Goal: Transaction & Acquisition: Purchase product/service

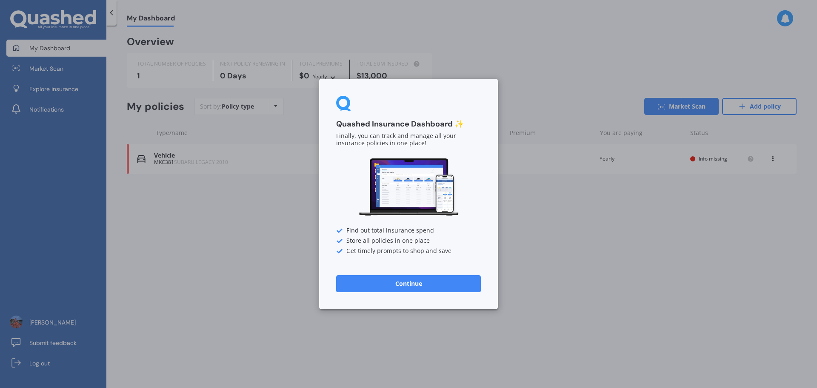
click at [410, 294] on div "Quashed Insurance Dashboard ✨ Finally, you can track and manage all your insura…" at bounding box center [408, 194] width 179 height 230
click at [387, 287] on button "Continue" at bounding box center [408, 283] width 145 height 17
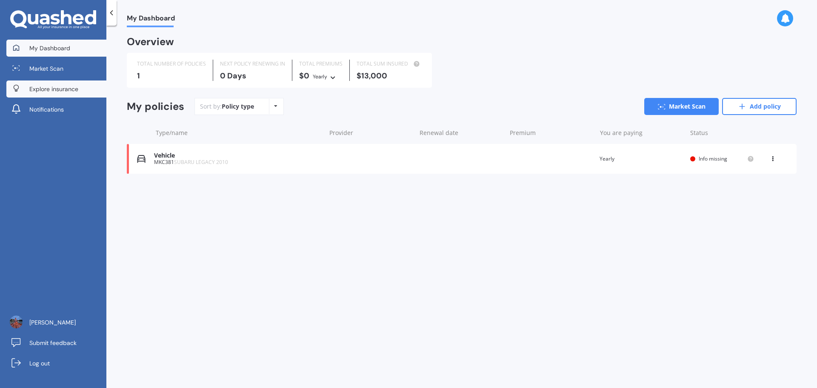
click at [46, 86] on span "Explore insurance" at bounding box center [53, 89] width 49 height 9
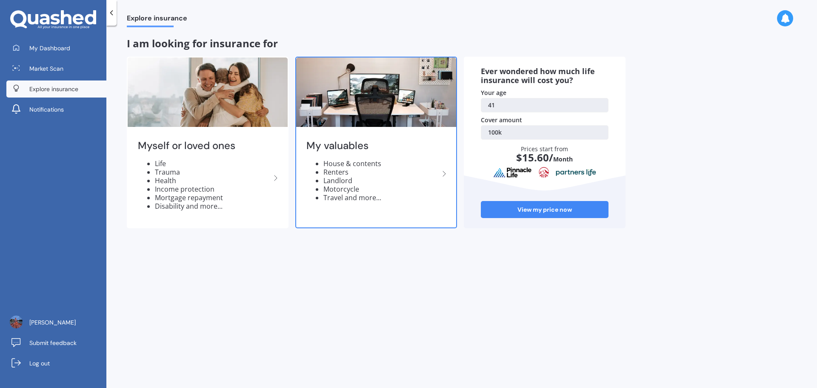
click at [395, 146] on h2 "My valuables" at bounding box center [372, 145] width 133 height 13
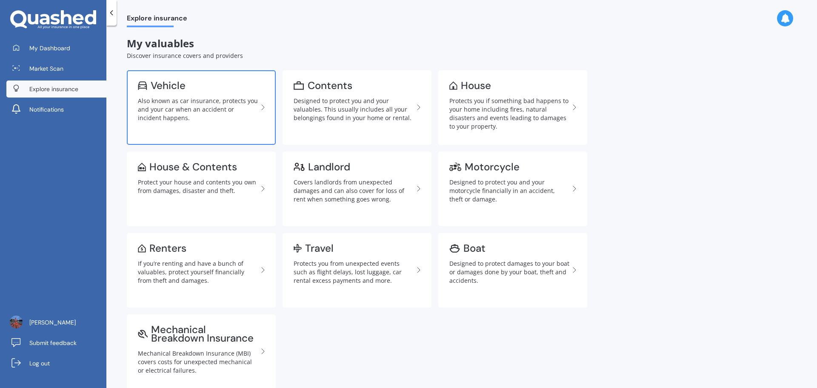
click at [186, 86] on div "Vehicle" at bounding box center [198, 85] width 120 height 9
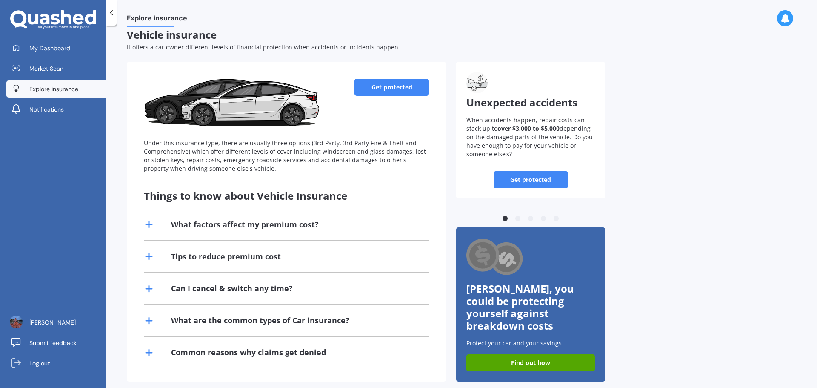
scroll to position [11, 0]
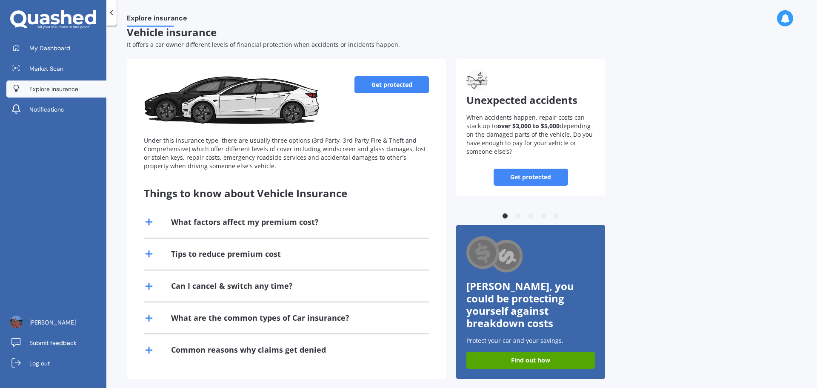
click at [398, 85] on link "Get protected" at bounding box center [392, 84] width 74 height 17
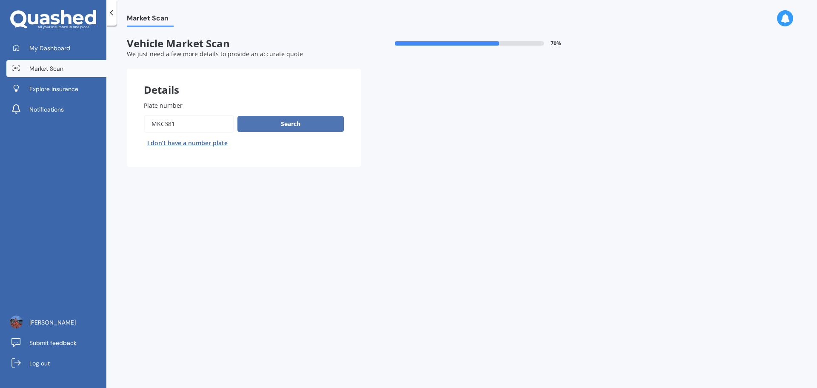
click at [320, 124] on button "Search" at bounding box center [291, 124] width 106 height 16
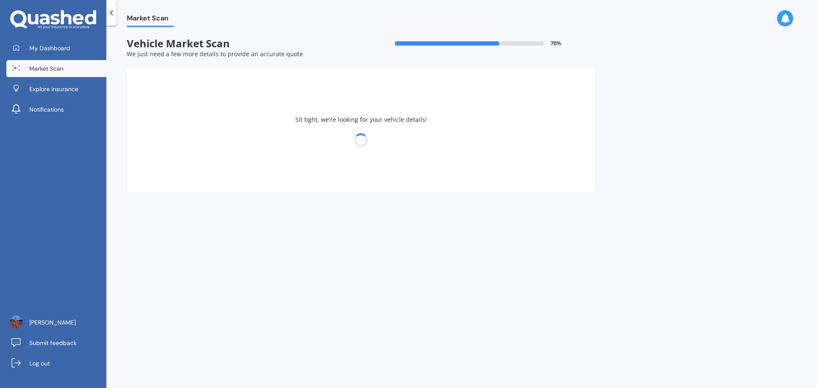
select select "SUBARU"
select select "LEGACY"
select select "11"
select select "05"
select select "1984"
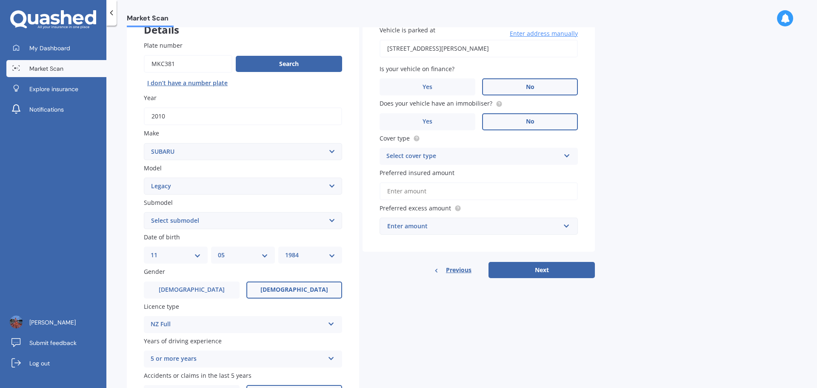
scroll to position [42, 0]
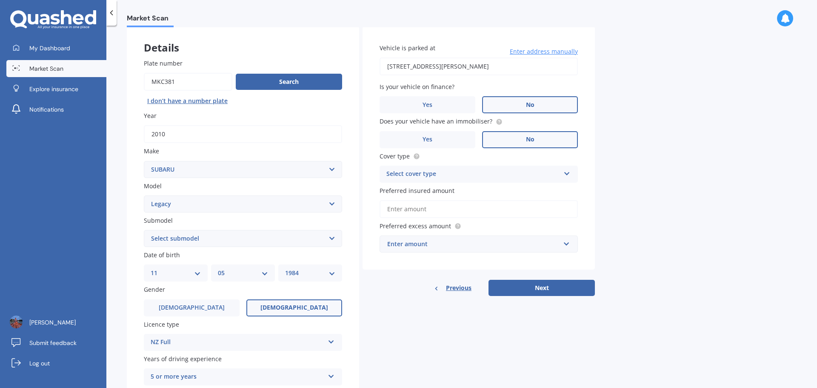
click at [421, 181] on div "Select cover type Comprehensive Third Party, Fire & Theft Third Party" at bounding box center [479, 174] width 198 height 17
click at [398, 193] on span "Comprehensive" at bounding box center [409, 190] width 45 height 8
click at [404, 243] on div "Enter amount" at bounding box center [473, 243] width 173 height 9
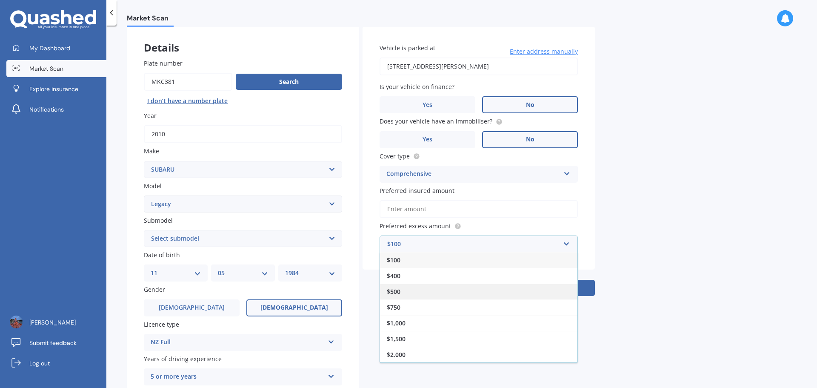
click at [401, 290] on div "$500" at bounding box center [479, 291] width 198 height 16
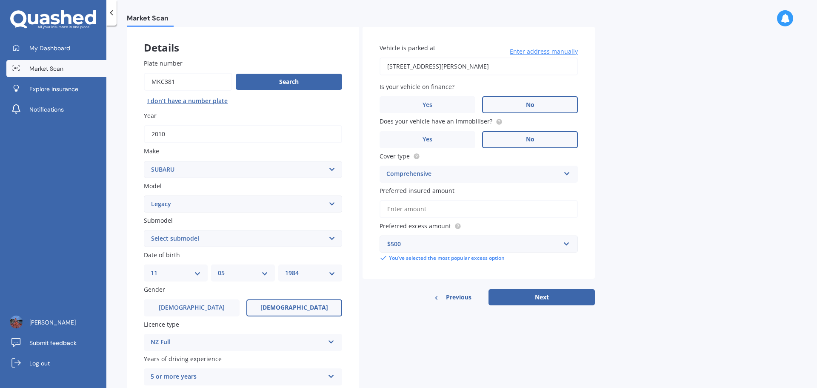
click at [404, 243] on div "$500" at bounding box center [473, 243] width 173 height 9
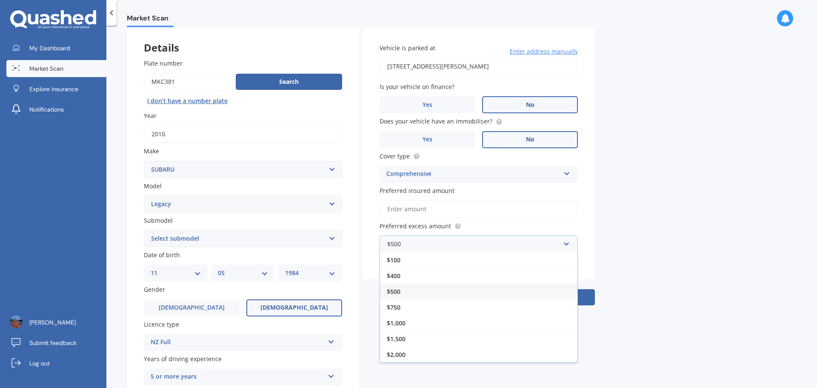
click at [397, 284] on div "$500" at bounding box center [479, 291] width 198 height 16
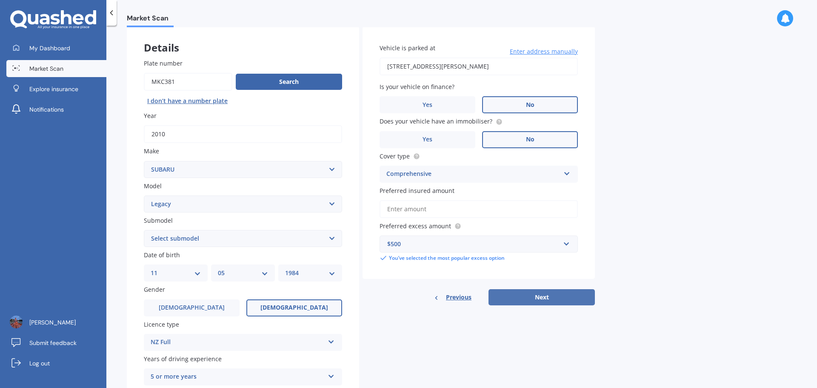
click at [518, 296] on button "Next" at bounding box center [542, 297] width 106 height 16
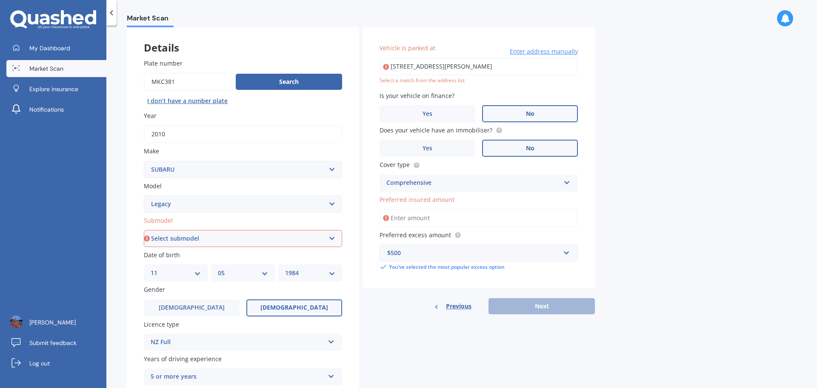
click at [420, 217] on input "Preferred insured amount" at bounding box center [479, 218] width 198 height 18
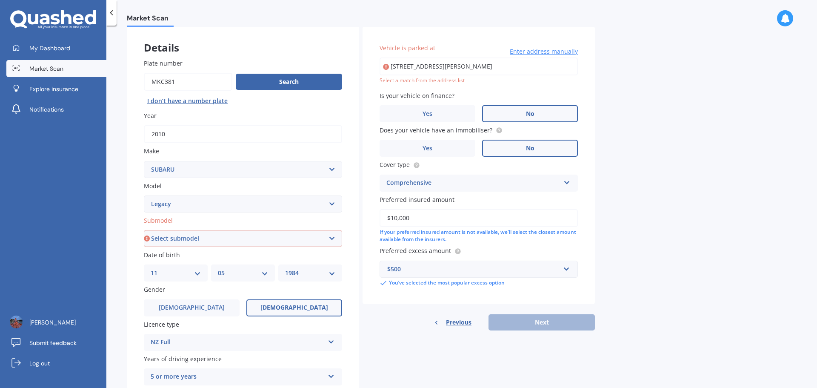
type input "$10,000"
click at [194, 244] on select "Select submodel (All other non turbo) (All other turbo) 2.0i 2.0R 2.5i 2.5i Lux…" at bounding box center [243, 238] width 198 height 17
select select "(ALL OTHER NON TURBO)"
click at [144, 230] on select "Select submodel (All other non turbo) (All other turbo) 2.0i 2.0R 2.5i 2.5i Lux…" at bounding box center [243, 238] width 198 height 17
type input "2 Wilson Grove, Normandale, Lower Hutt 5010"
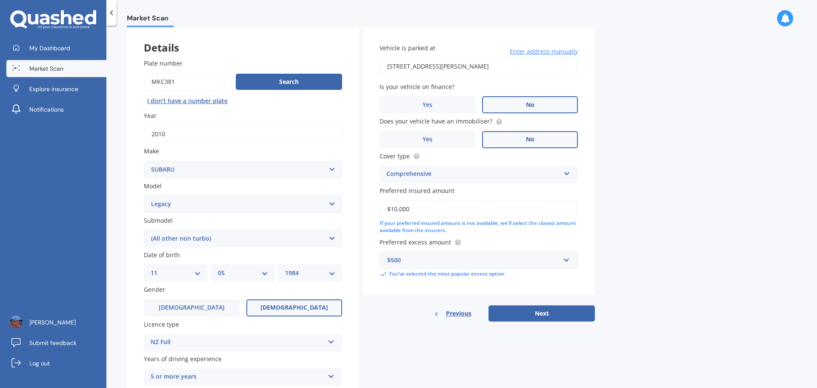
click at [548, 310] on button "Next" at bounding box center [542, 313] width 106 height 16
select select "11"
select select "05"
select select "1984"
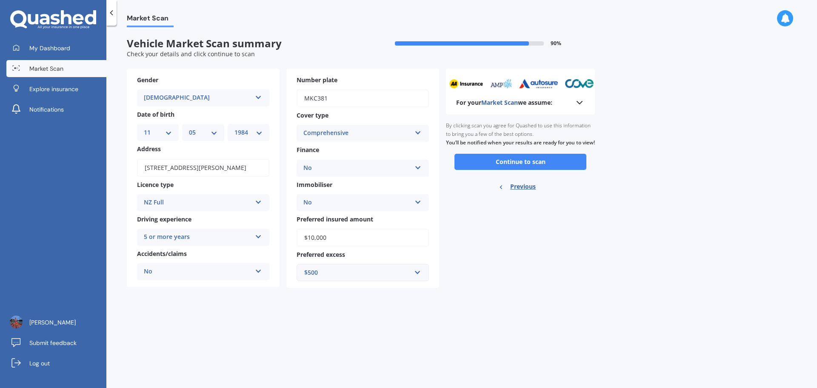
scroll to position [0, 0]
click at [535, 170] on button "Continue to scan" at bounding box center [521, 162] width 132 height 16
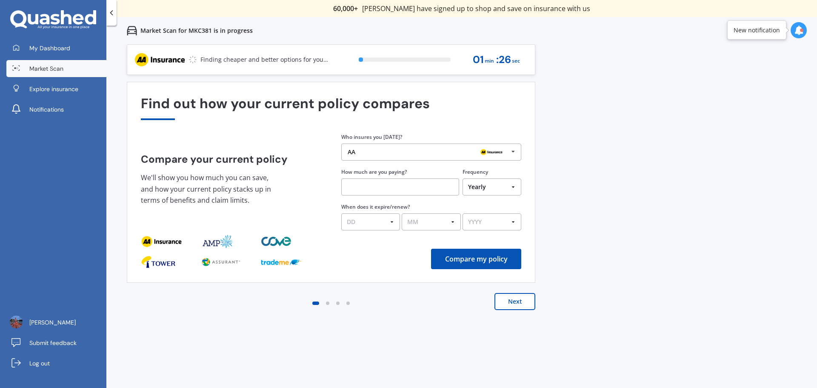
click at [394, 154] on div "AA" at bounding box center [428, 152] width 161 height 7
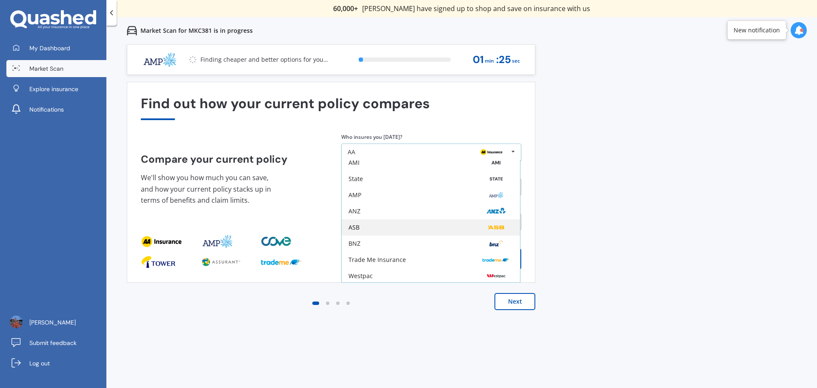
scroll to position [56, 0]
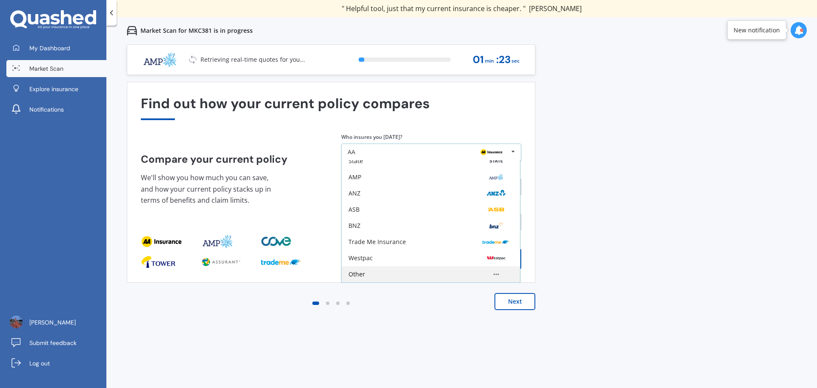
click at [360, 277] on div "Other" at bounding box center [357, 274] width 17 height 6
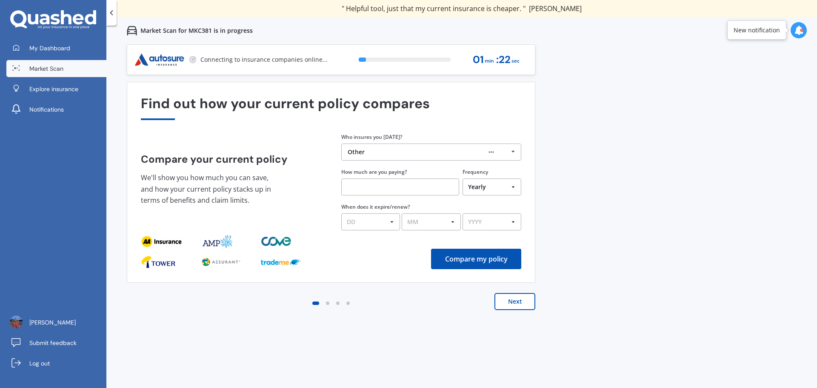
click at [375, 191] on input "text" at bounding box center [400, 186] width 118 height 17
click at [487, 181] on select "Yearly Six-Monthly Quarterly Monthly Fortnightly Weekly One-Off" at bounding box center [492, 186] width 59 height 17
select select "Fortnightly"
click at [463, 178] on select "Yearly Six-Monthly Quarterly Monthly Fortnightly Weekly One-Off" at bounding box center [492, 186] width 59 height 17
click at [412, 191] on input "text" at bounding box center [400, 186] width 118 height 17
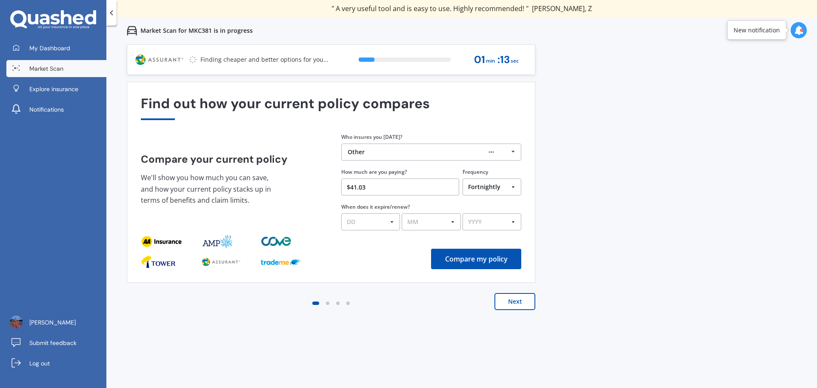
type input "$41.03"
click at [378, 221] on select "DD 01 02 03 04 05 06 07 08 09 10 11 12 13 14 15 16 17 18 19 20 21 22 23 24 25 2…" at bounding box center [370, 221] width 59 height 17
select select "31"
click at [341, 213] on select "DD 01 02 03 04 05 06 07 08 09 10 11 12 13 14 15 16 17 18 19 20 21 22 23 24 25 2…" at bounding box center [370, 221] width 59 height 17
click at [425, 223] on select "MM 01 02 03 04 05 06 07 08 09 10 11 12" at bounding box center [431, 221] width 59 height 17
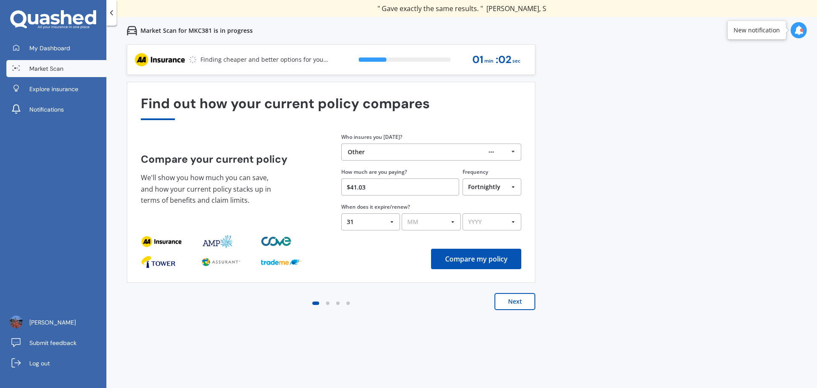
select select "10"
click at [402, 213] on select "MM 01 02 03 04 05 06 07 08 09 10 11 12" at bounding box center [431, 221] width 59 height 17
click at [497, 223] on select "YYYY 2026 2025 2024" at bounding box center [492, 221] width 59 height 17
select select "2025"
click at [463, 213] on select "YYYY 2026 2025 2024" at bounding box center [492, 221] width 59 height 17
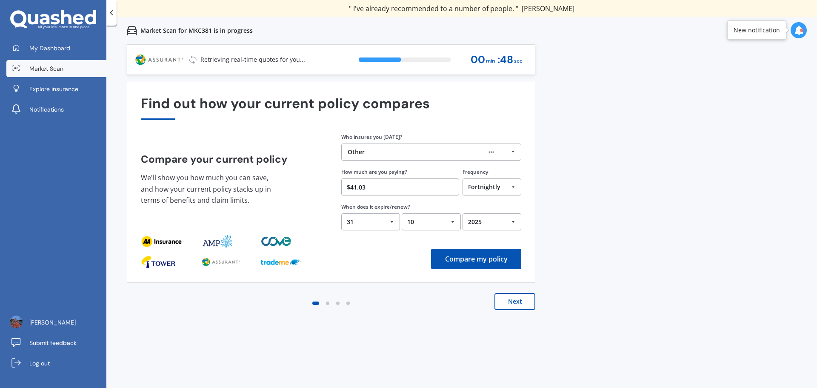
click at [467, 262] on button "Compare my policy" at bounding box center [476, 259] width 90 height 20
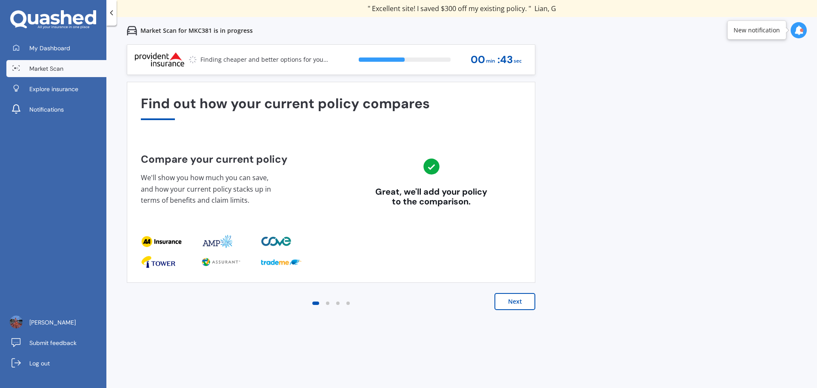
click at [528, 302] on button "Next" at bounding box center [515, 301] width 41 height 17
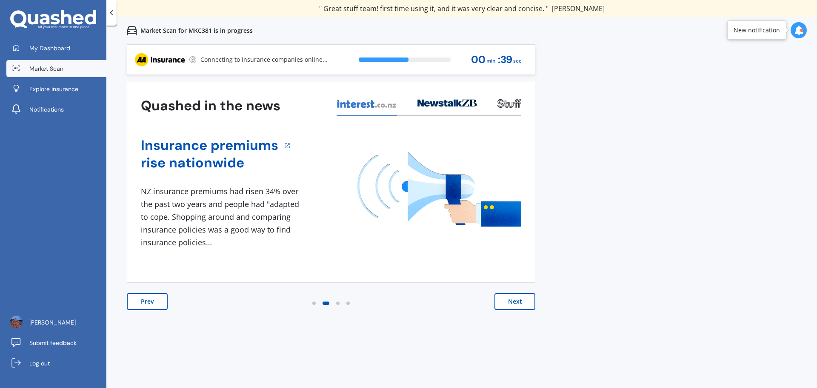
click at [528, 302] on button "Next" at bounding box center [515, 301] width 41 height 17
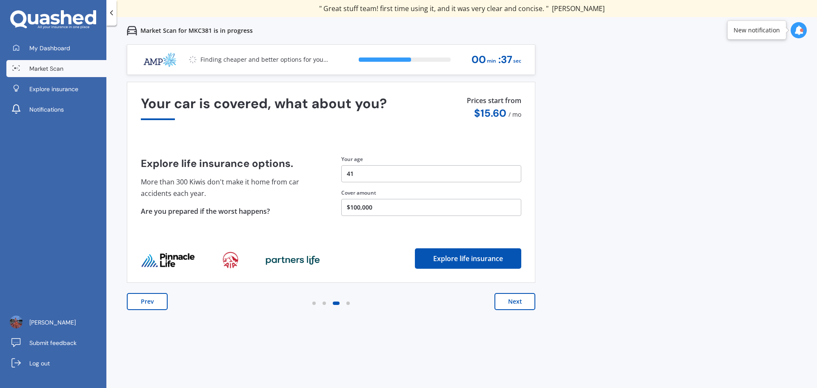
click at [528, 302] on button "Next" at bounding box center [515, 301] width 41 height 17
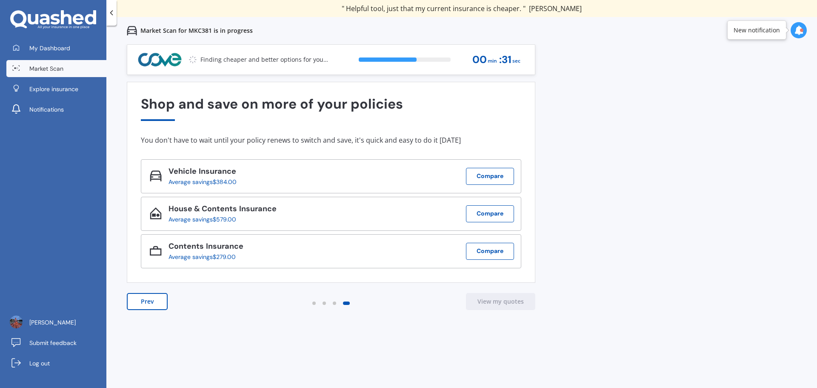
drag, startPoint x: 528, startPoint y: 302, endPoint x: 489, endPoint y: 319, distance: 41.9
click at [489, 319] on div "Prev View my quotes" at bounding box center [331, 310] width 409 height 34
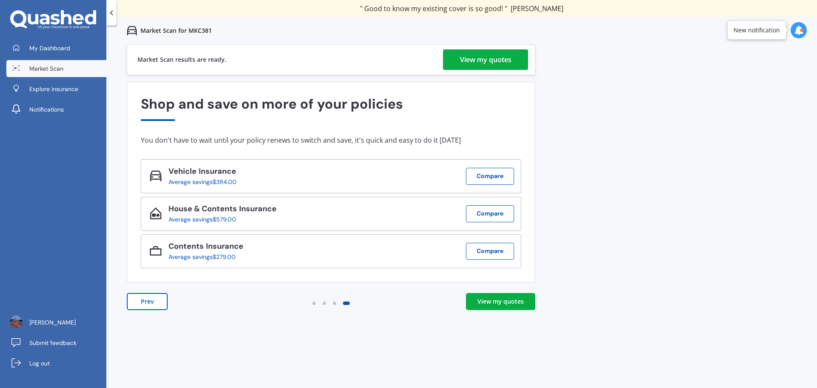
click at [486, 64] on div "View my quotes" at bounding box center [486, 59] width 52 height 20
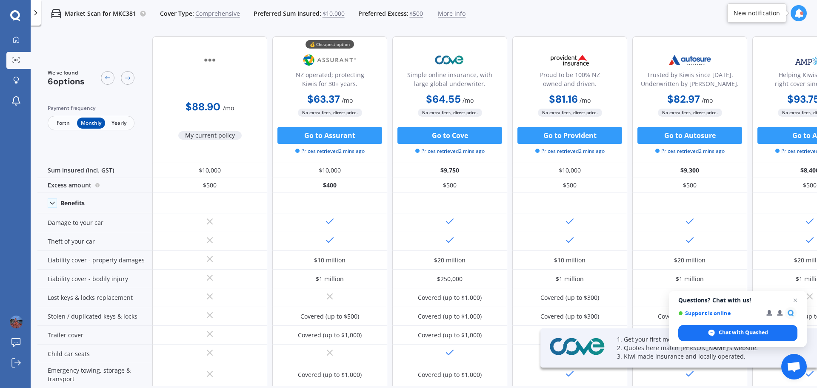
click at [60, 123] on span "Fortn" at bounding box center [63, 122] width 28 height 11
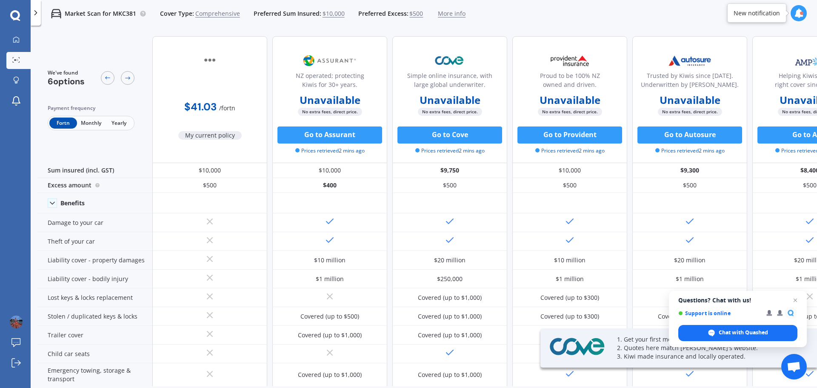
click at [90, 126] on span "Monthly" at bounding box center [91, 122] width 28 height 11
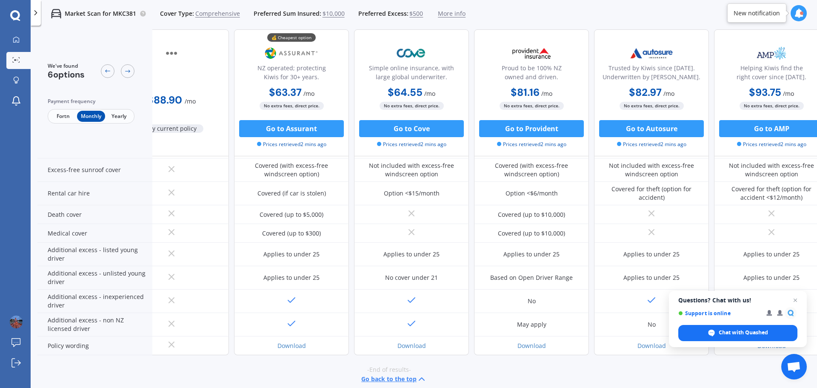
scroll to position [355, 0]
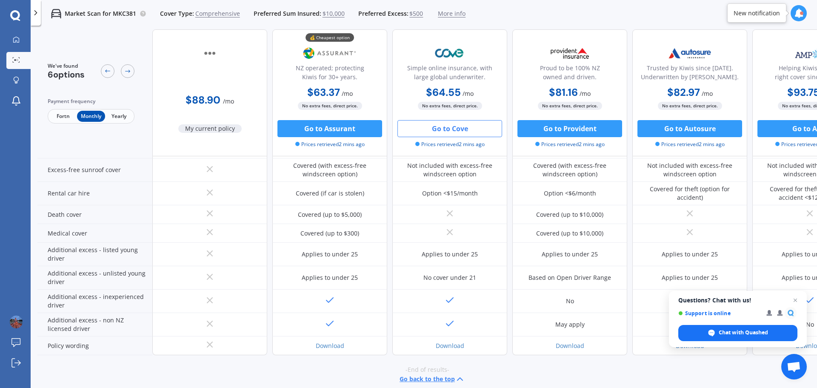
click at [448, 124] on button "Go to Cove" at bounding box center [450, 128] width 105 height 17
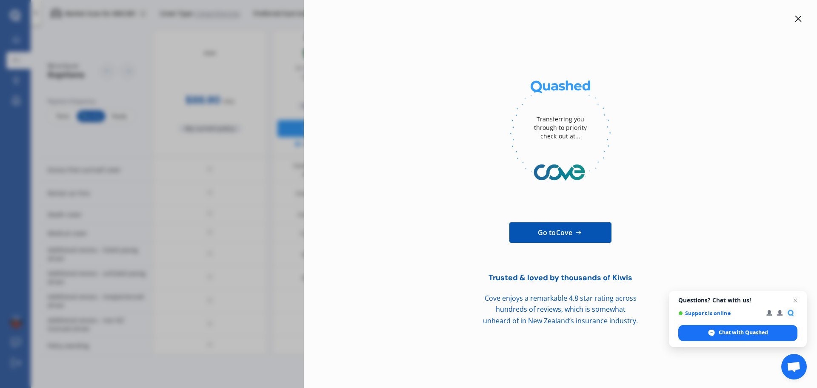
click at [799, 20] on icon at bounding box center [798, 18] width 7 height 7
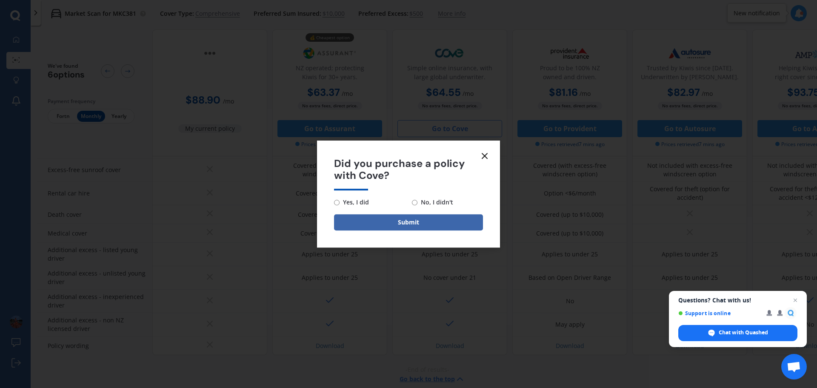
drag, startPoint x: 477, startPoint y: 148, endPoint x: 486, endPoint y: 153, distance: 10.3
click at [478, 148] on form "Did you purchase a policy with Cove? Yes, I did No, I didn't Submit" at bounding box center [408, 193] width 183 height 107
click at [488, 160] on icon at bounding box center [485, 156] width 10 height 10
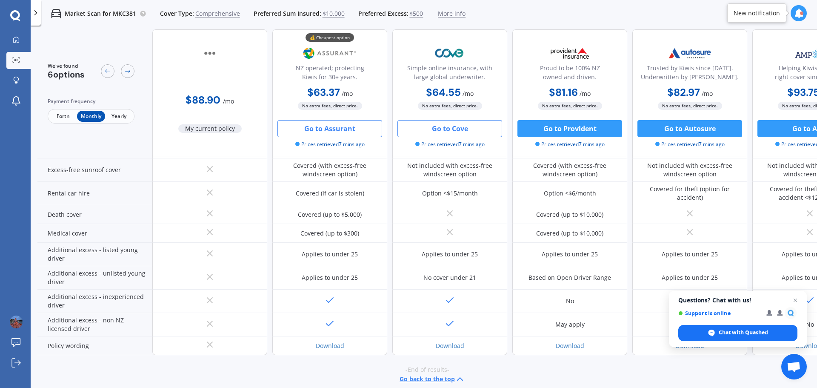
click at [324, 132] on button "Go to Assurant" at bounding box center [330, 128] width 105 height 17
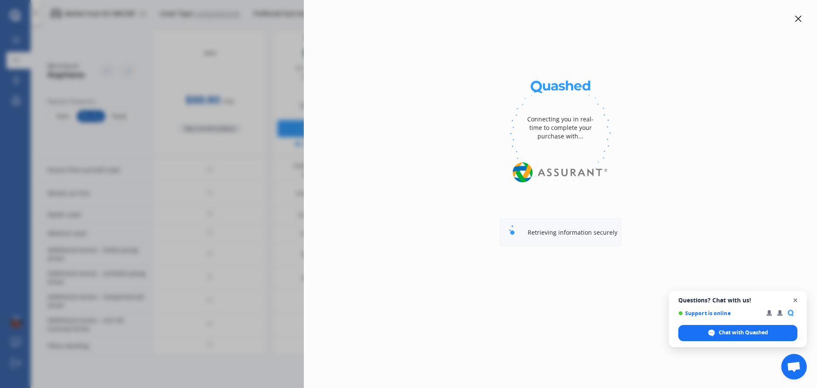
click at [793, 298] on span "Open chat" at bounding box center [795, 300] width 11 height 11
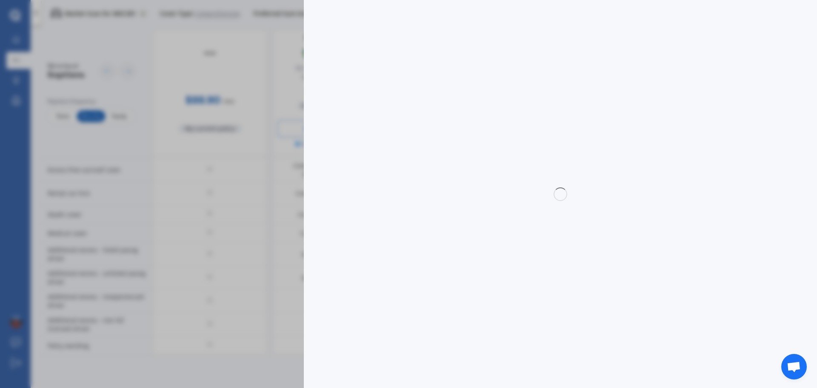
select select "full"
select select "0"
select select "[GEOGRAPHIC_DATA]"
select select "SUBARU"
select select "LEGACY"
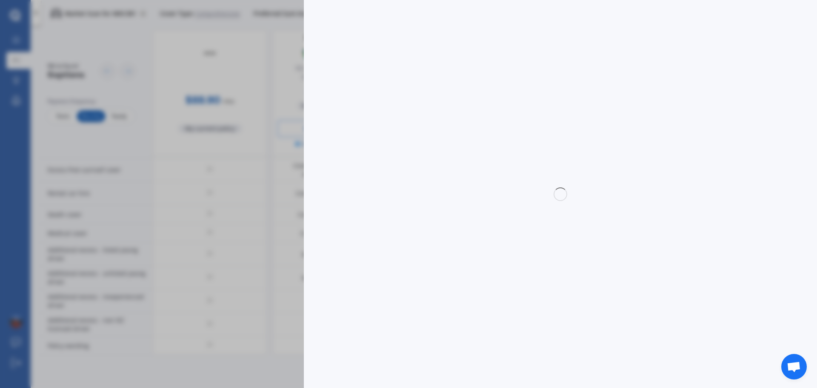
select select "(ALL OTHER NON TURBO)"
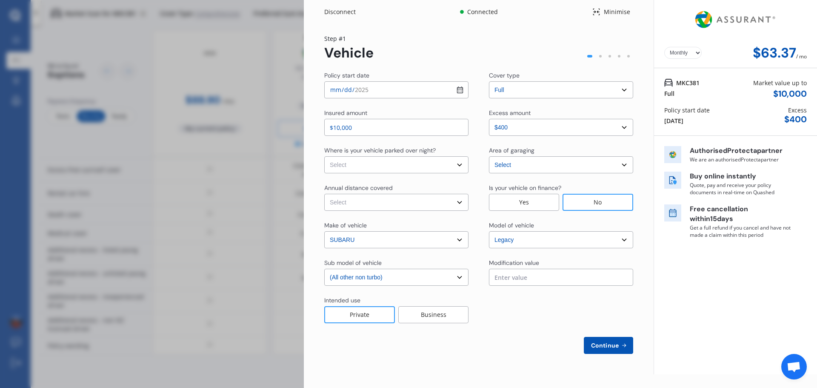
click at [336, 88] on input "2025-08-21" at bounding box center [396, 89] width 144 height 17
type input "[DATE]"
click at [367, 174] on div "Policy start date 2025-09-01 Cover type Select cover type 3rd Party 3rd Party F…" at bounding box center [478, 212] width 309 height 283
click at [367, 160] on select "Select In a garage On own property On street or road" at bounding box center [396, 164] width 144 height 17
select select "On own property"
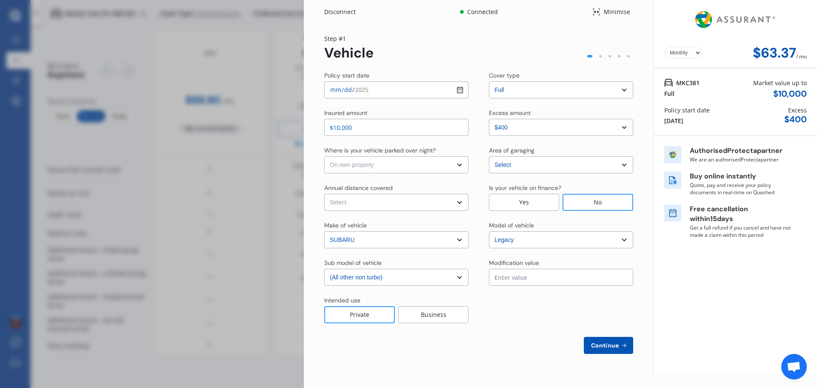
click at [324, 156] on select "Select In a garage On own property On street or road" at bounding box center [396, 164] width 144 height 17
click at [532, 169] on select "Select Auckland City Auckland West Country / Rodney / Gulf Islands Bay Of Plent…" at bounding box center [561, 164] width 144 height 17
click at [342, 181] on div "Policy start date 2025-09-01 Cover type Select cover type 3rd Party 3rd Party F…" at bounding box center [478, 212] width 309 height 283
click at [335, 211] on div "Policy start date 2025-09-01 Cover type Select cover type 3rd Party 3rd Party F…" at bounding box center [478, 212] width 309 height 283
click at [338, 205] on select "Select Low (less than 15,000km per year) Average (15,000-30,000km per year) Hig…" at bounding box center [396, 202] width 144 height 17
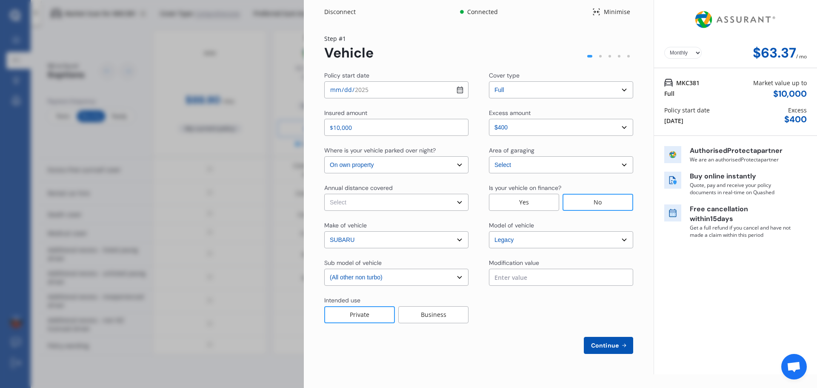
select select "15000"
click at [324, 194] on select "Select Low (less than 15,000km per year) Average (15,000-30,000km per year) Hig…" at bounding box center [396, 202] width 144 height 17
click at [365, 273] on select "Select sub-model (All other non turbo) (All other turbo) 2.0i 2.0R 2.5i 2.5i Lu…" at bounding box center [396, 277] width 144 height 17
click at [560, 283] on input "text" at bounding box center [561, 277] width 144 height 17
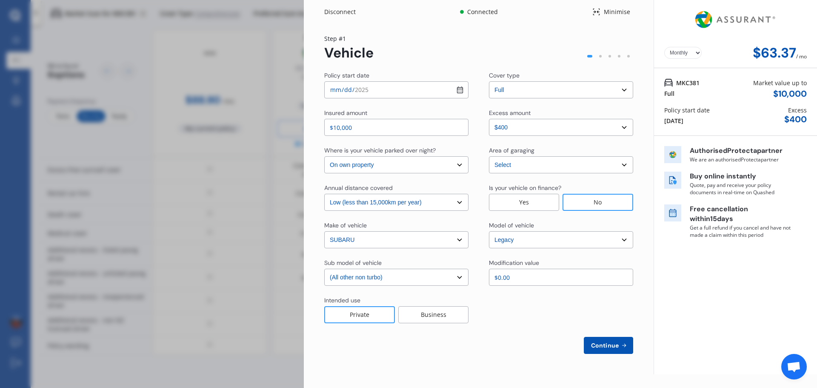
type input "$0.00"
click at [608, 342] on span "Continue" at bounding box center [605, 345] width 31 height 7
click at [698, 50] on select "Yearly Monthly" at bounding box center [682, 53] width 37 height 12
click at [698, 51] on select "Yearly Monthly" at bounding box center [682, 53] width 37 height 12
select select "Miss"
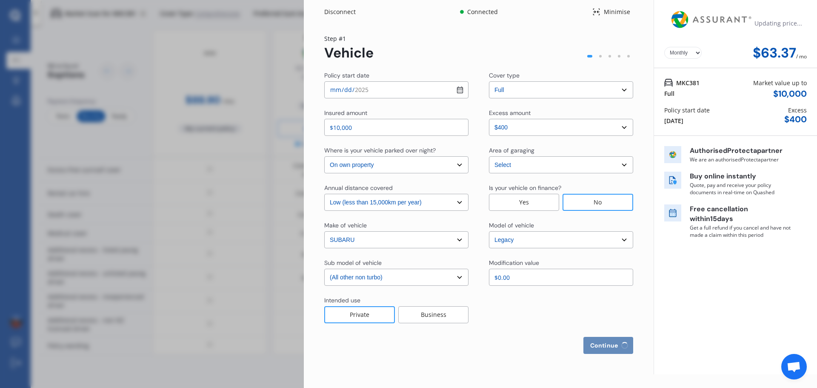
select select "11"
select select "05"
select select "1984"
select select "full"
select select "more than 4 years"
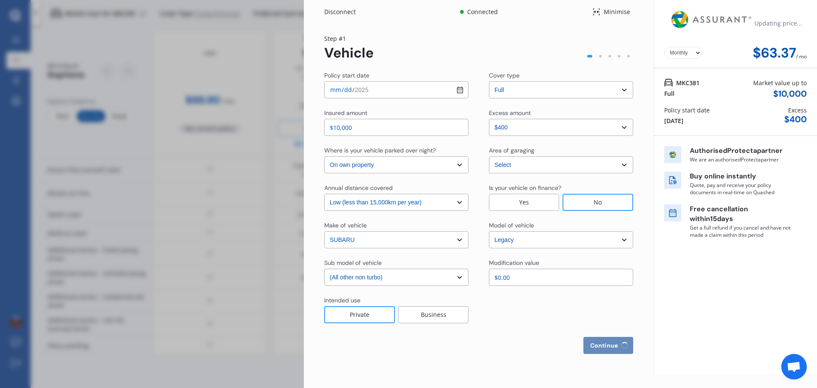
select select "[GEOGRAPHIC_DATA]"
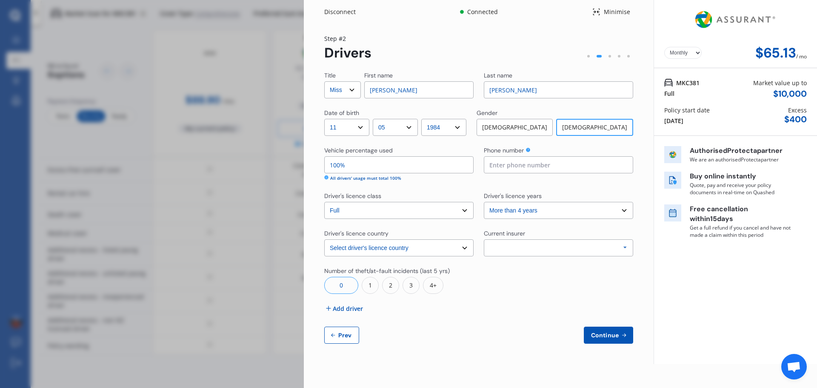
click at [413, 96] on input "Niki" at bounding box center [418, 89] width 109 height 17
type input "NiCOLA"
drag, startPoint x: 587, startPoint y: 163, endPoint x: 588, endPoint y: 155, distance: 8.2
click at [587, 163] on input at bounding box center [558, 164] width 149 height 17
type input "0210377042"
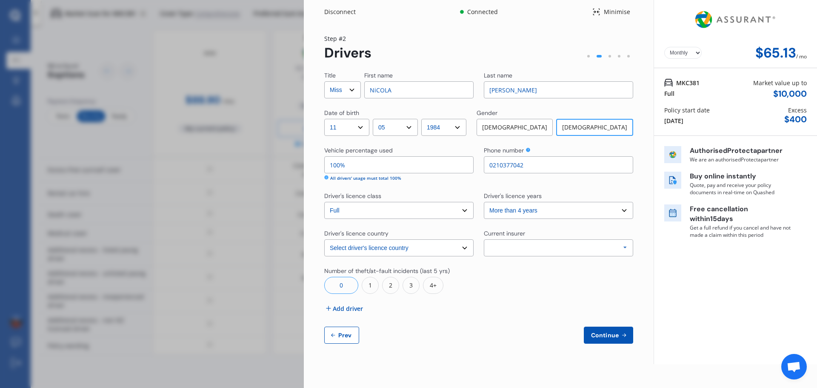
click at [510, 243] on div "Allianz AAI AMI IAG - NZI/State Lumley Vero Unknown Other Insurer None Protecta…" at bounding box center [558, 247] width 149 height 17
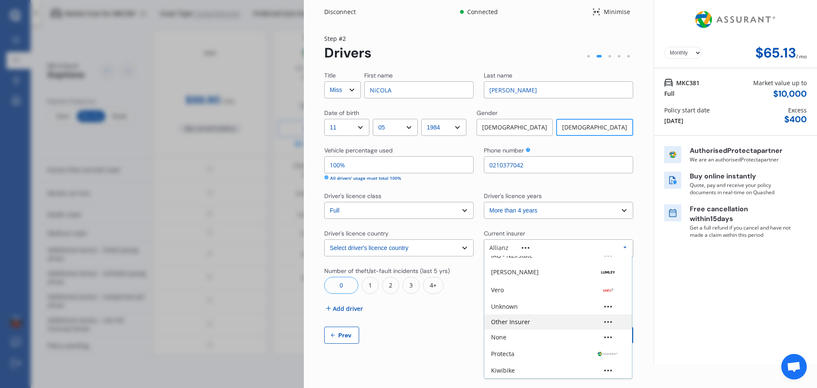
click at [518, 322] on div "Other Insurer" at bounding box center [510, 322] width 39 height 6
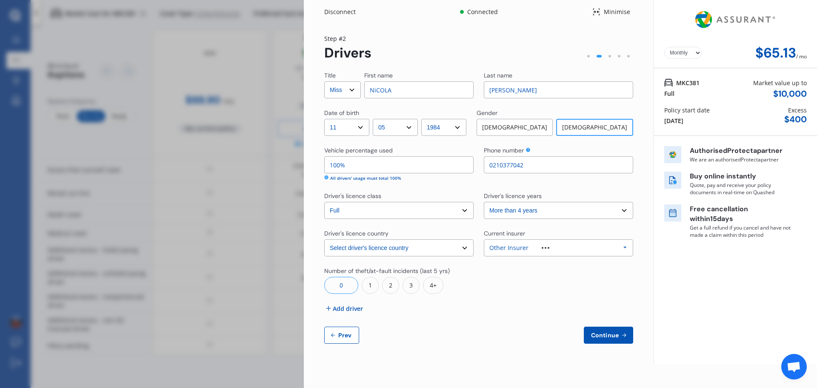
click at [340, 309] on span "Add driver" at bounding box center [348, 308] width 30 height 9
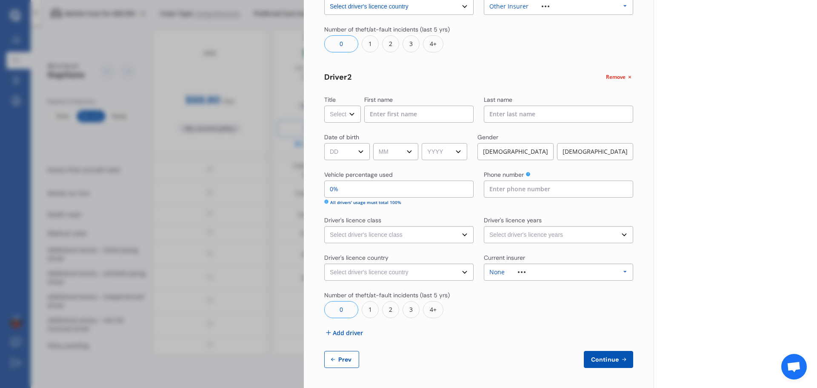
scroll to position [242, 0]
click at [348, 113] on select "Select Mr Mrs Miss Ms Dr" at bounding box center [342, 113] width 37 height 17
select select "Mr"
click at [324, 105] on select "Select Mr Mrs Miss Ms Dr" at bounding box center [342, 113] width 37 height 17
click at [378, 119] on input at bounding box center [418, 113] width 109 height 17
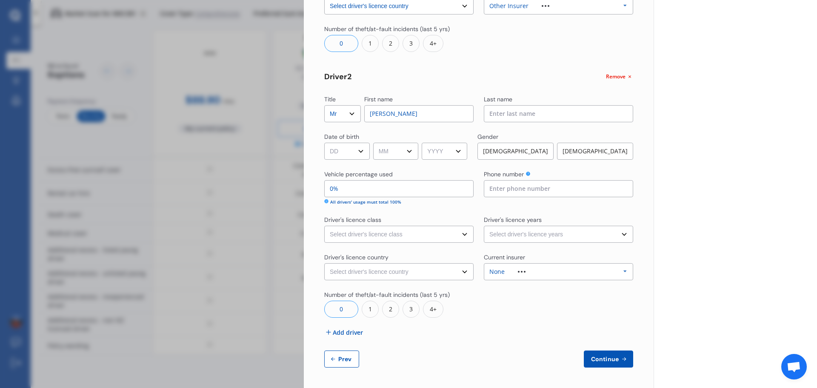
type input "sHANE"
type input "jONKER"
drag, startPoint x: 414, startPoint y: 123, endPoint x: 366, endPoint y: 97, distance: 54.3
click at [366, 97] on div "Title Select Mr Mrs Miss Ms Dr First name NiCOLA Last name Jonker Date of birth…" at bounding box center [478, 98] width 309 height 538
click at [428, 117] on input "sHANE" at bounding box center [418, 113] width 109 height 17
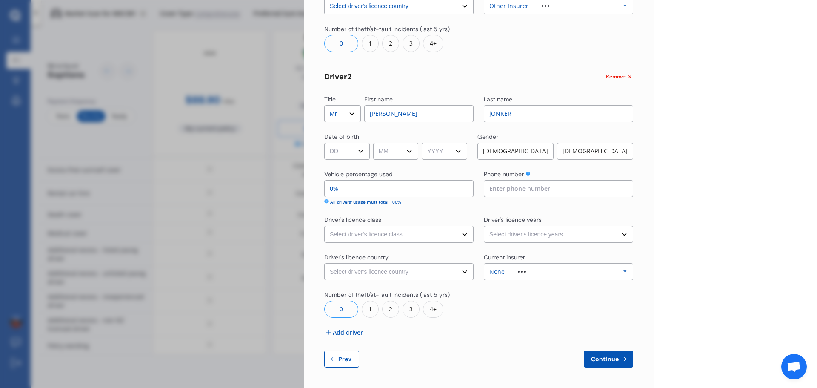
drag, startPoint x: 425, startPoint y: 116, endPoint x: 300, endPoint y: 89, distance: 128.1
click at [300, 89] on div "Disconnect Connected Minimise Yearly Monthly $65.13 / mo Step # 2 Drivers Title…" at bounding box center [408, 194] width 817 height 388
type input "[PERSON_NAME]"
type input "jonker"
select select "12"
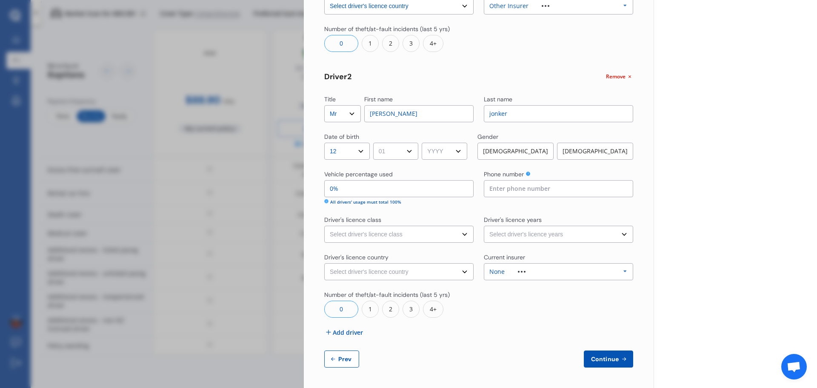
select select "06"
select select "1986"
click at [512, 154] on div "[DEMOGRAPHIC_DATA]" at bounding box center [516, 151] width 76 height 17
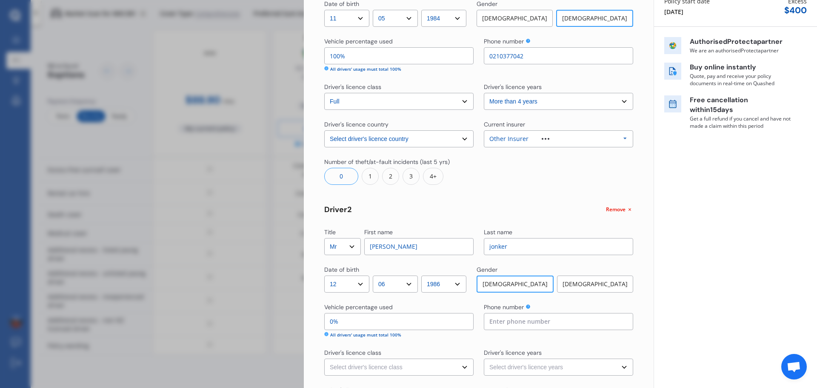
scroll to position [100, 0]
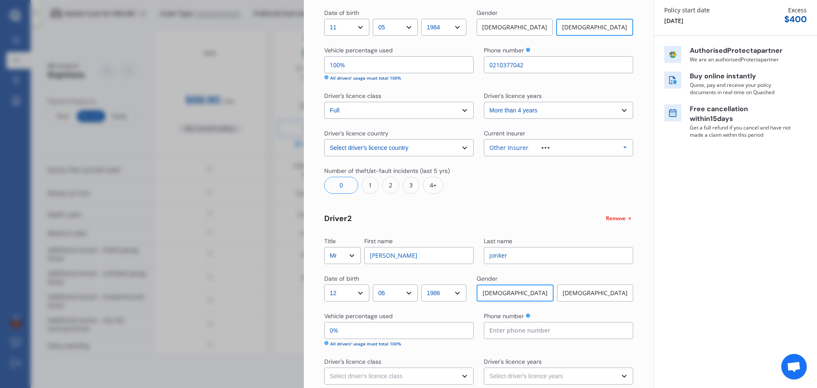
click at [361, 66] on input "100%" at bounding box center [398, 64] width 149 height 17
type input "10%"
type input "90%"
type input "0%"
type input "100%"
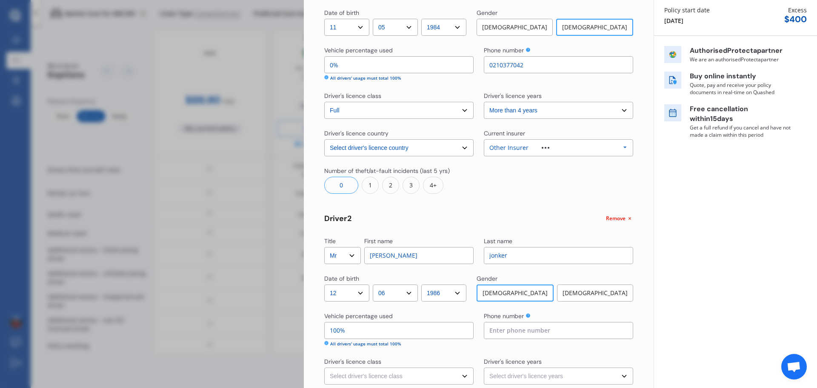
type input "90%"
type input "10%"
type input "9%"
type input "91%"
type input "95%"
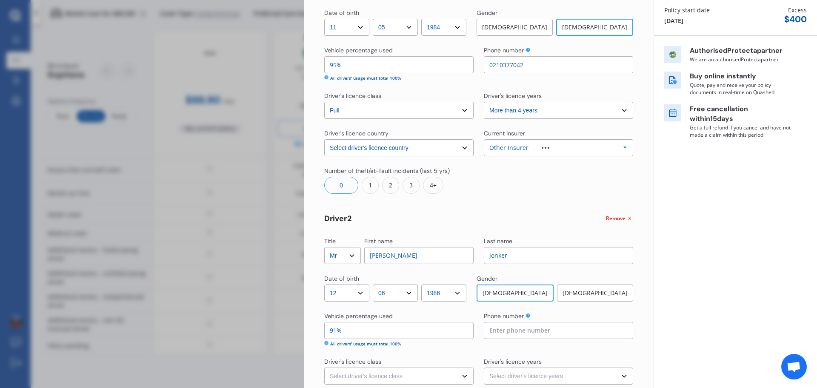
type input "5%"
type input "95%"
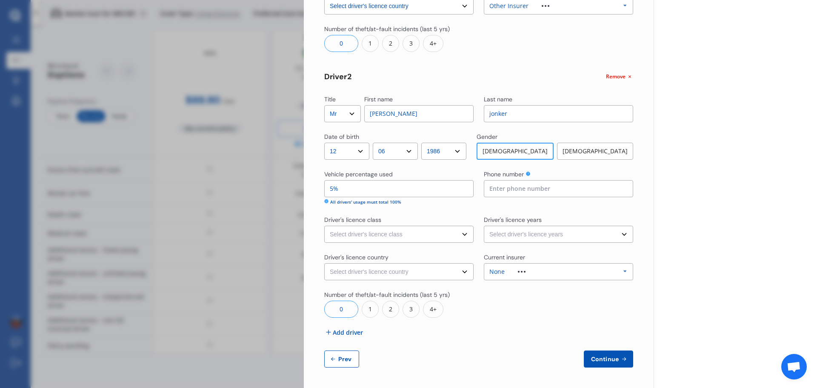
click at [381, 236] on select "Select driver's licence class None Learner Restricted Full" at bounding box center [398, 234] width 149 height 17
select select "full"
click at [324, 226] on select "Select driver's licence class None Learner Restricted Full" at bounding box center [398, 234] width 149 height 17
click at [523, 239] on select "Select driver's licence years Less than 1 year 1-2 years 2-4 years More than 4 …" at bounding box center [558, 234] width 149 height 17
select select "more than 4 years"
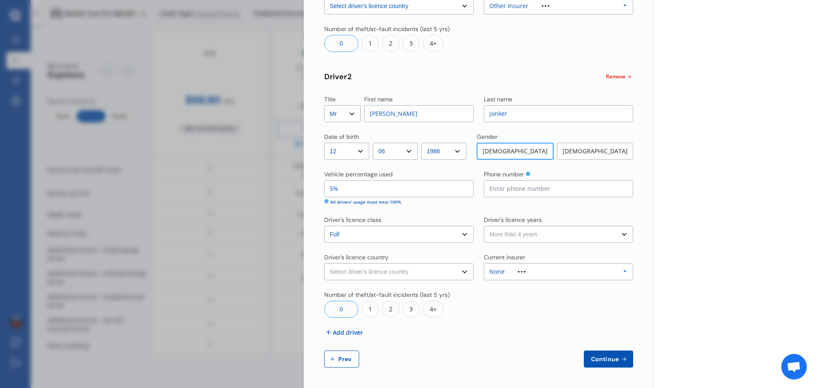
click at [484, 226] on select "Select driver's licence years Less than 1 year 1-2 years 2-4 years More than 4 …" at bounding box center [558, 234] width 149 height 17
click at [392, 272] on select "Select driver's licence country New Zealand Australia Canada Japan Singapore So…" at bounding box center [398, 271] width 149 height 17
select select "[GEOGRAPHIC_DATA]"
click at [324, 263] on select "Select driver's licence country New Zealand Australia Canada Japan Singapore So…" at bounding box center [398, 271] width 149 height 17
click at [535, 277] on div "None Allianz AAI AMI IAG - NZI/State Lumley Vero Unknown Other Insurer None Pro…" at bounding box center [558, 271] width 149 height 17
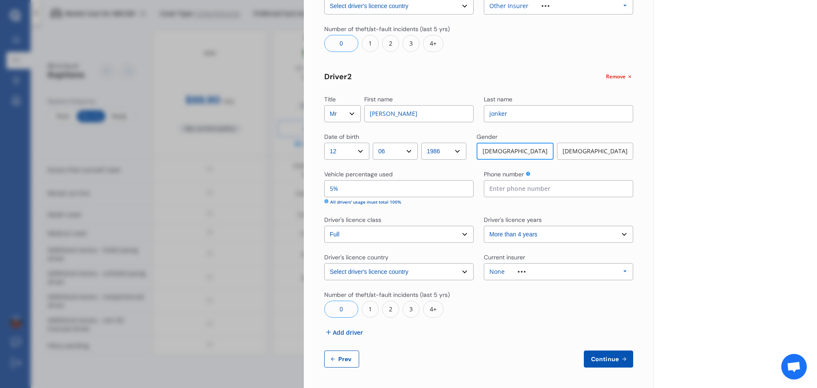
scroll to position [23, 0]
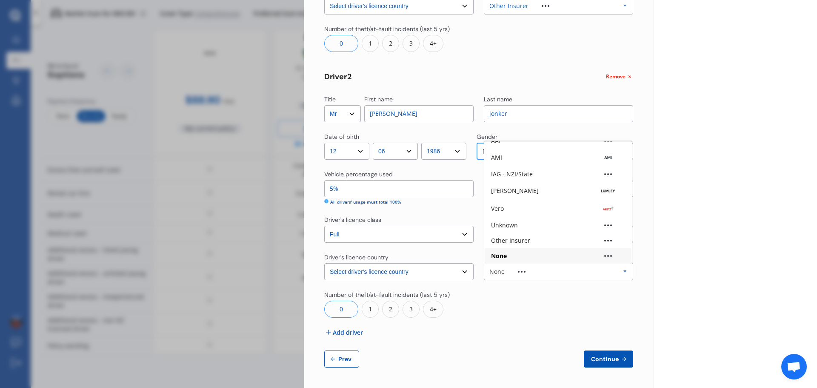
click at [535, 242] on div "Other Insurer" at bounding box center [558, 241] width 134 height 6
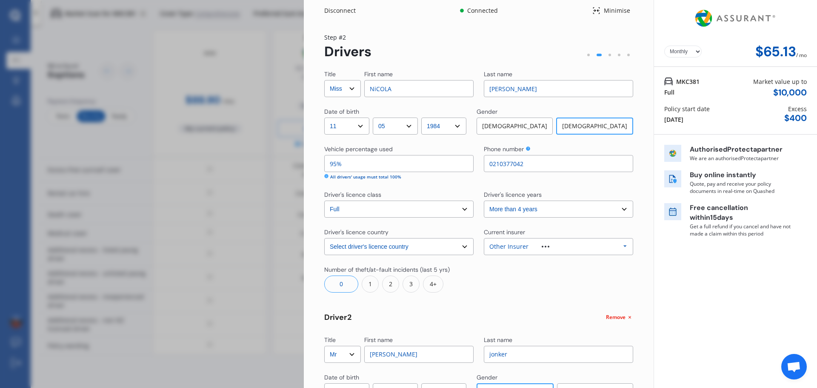
scroll to position [0, 0]
drag, startPoint x: 375, startPoint y: 91, endPoint x: 817, endPoint y: 129, distance: 443.4
click at [633, 111] on div "Yearly Monthly $65.13 / mo Step # 2 Drivers Title Select Mr Mrs Miss Ms Dr Firs…" at bounding box center [479, 327] width 350 height 606
type input "[PERSON_NAME]"
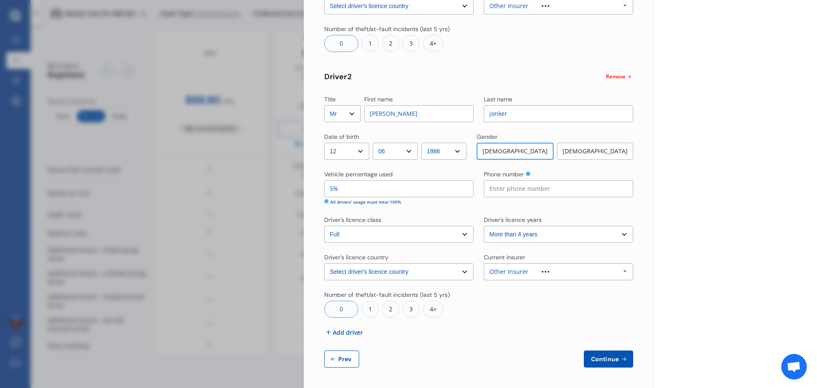
click at [518, 179] on div "Phone number" at bounding box center [558, 175] width 149 height 10
click at [508, 195] on input at bounding box center [558, 188] width 149 height 17
type input "0210377042"
click at [613, 362] on button "Continue" at bounding box center [608, 358] width 49 height 17
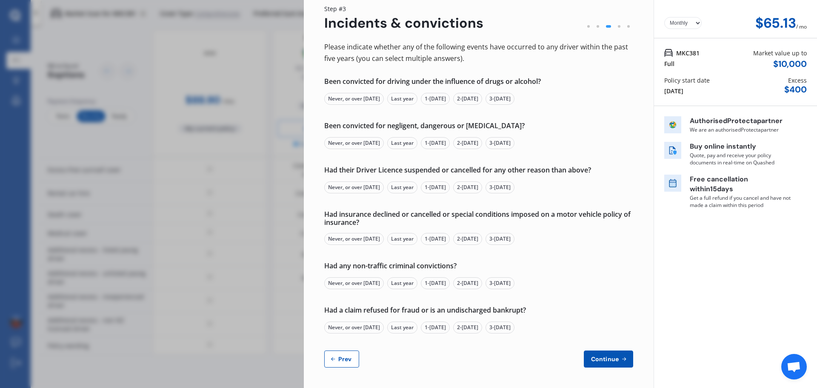
scroll to position [0, 0]
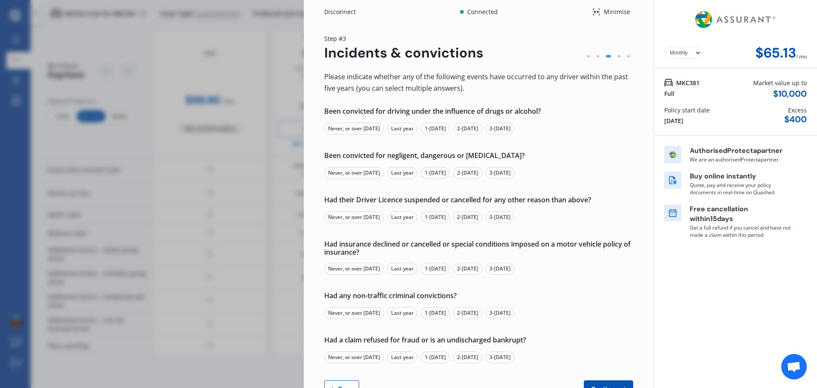
click at [338, 130] on div "Never, or over [DATE]" at bounding box center [354, 129] width 60 height 12
click at [338, 174] on div "Never, or over [DATE]" at bounding box center [354, 173] width 60 height 12
click at [339, 215] on div "Never, or over [DATE]" at bounding box center [354, 217] width 60 height 12
click at [338, 266] on div "Never, or over [DATE]" at bounding box center [354, 269] width 60 height 12
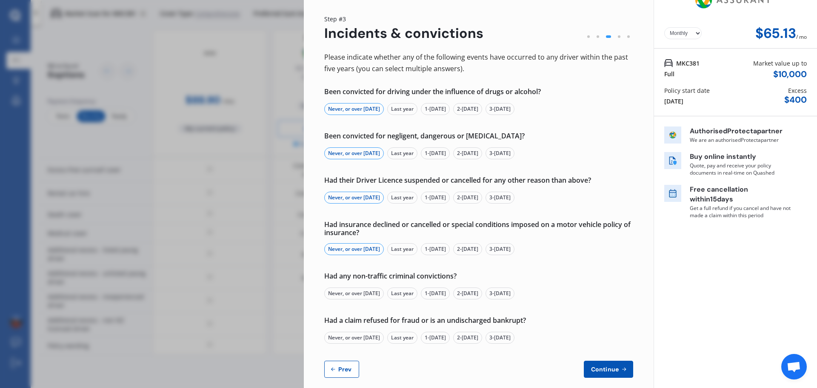
scroll to position [30, 0]
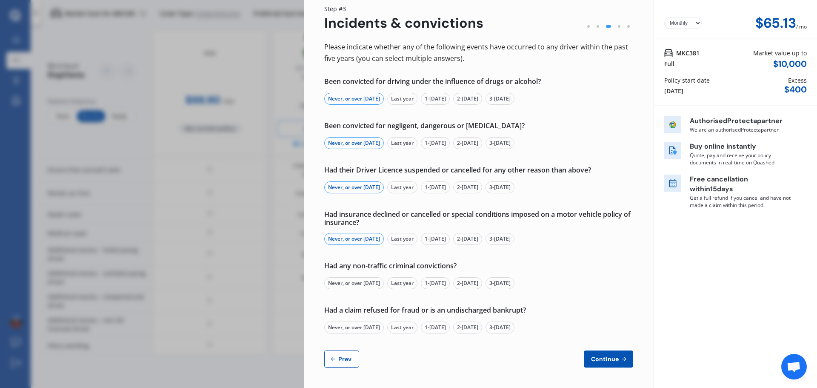
click at [342, 280] on div "Never, or over [DATE]" at bounding box center [354, 283] width 60 height 12
click at [354, 325] on div "Never, or over [DATE]" at bounding box center [354, 327] width 60 height 12
click at [608, 355] on span "Continue" at bounding box center [605, 358] width 31 height 7
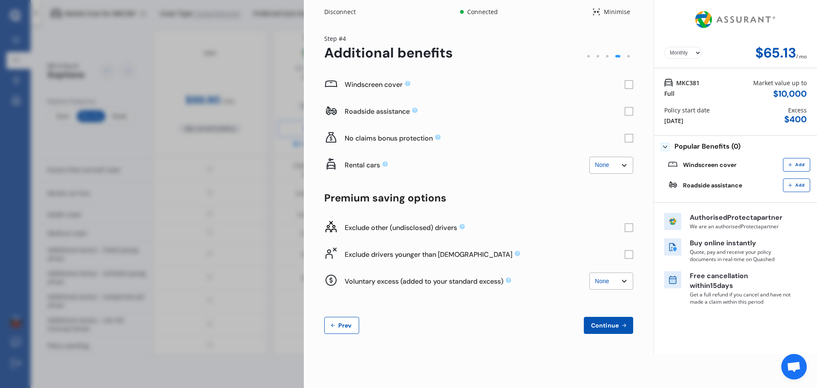
click at [627, 113] on rect at bounding box center [629, 111] width 9 height 9
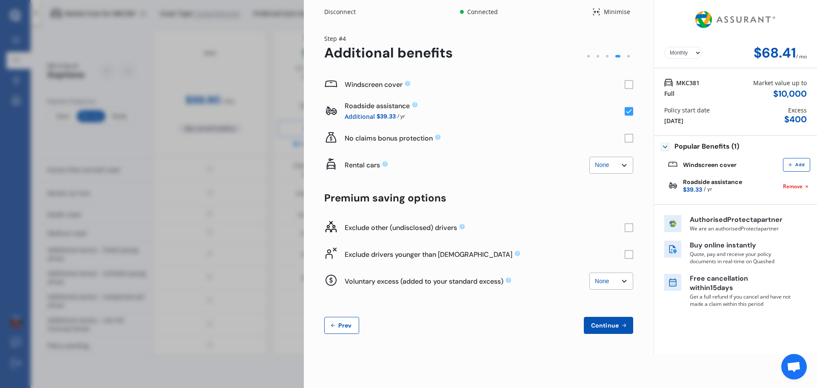
click at [627, 113] on rect at bounding box center [629, 111] width 9 height 9
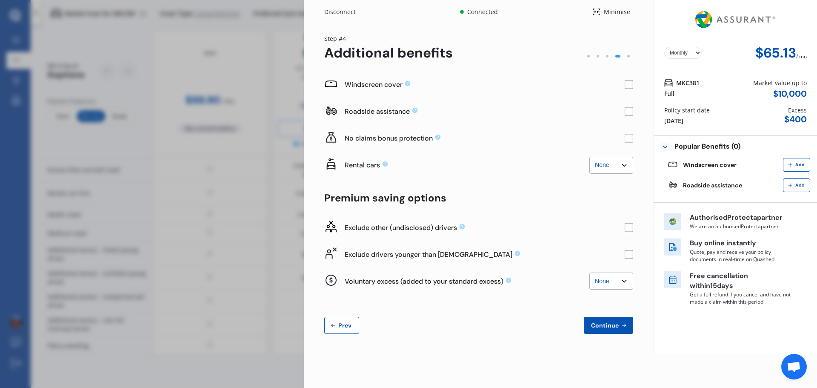
click at [628, 113] on rect at bounding box center [629, 111] width 9 height 9
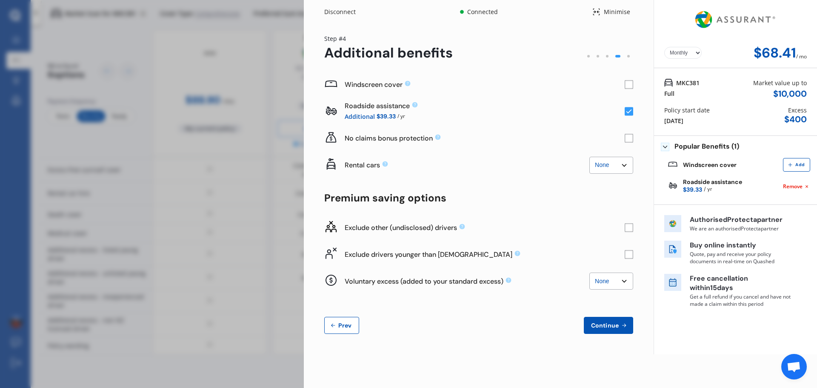
click at [628, 113] on icon at bounding box center [630, 111] width 6 height 4
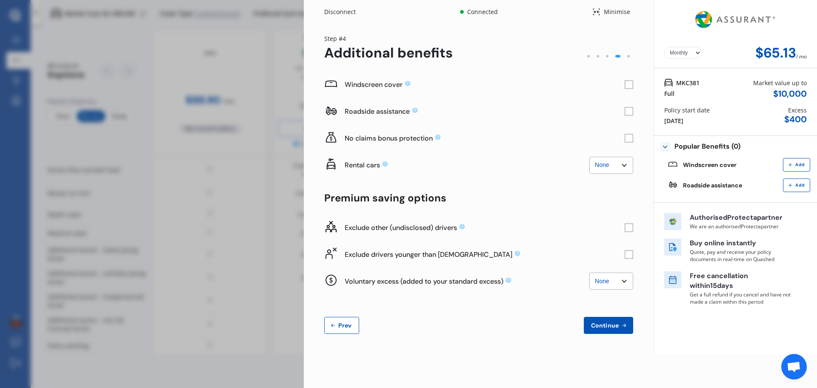
click at [605, 165] on select "None $2,500 $5,000" at bounding box center [612, 165] width 44 height 17
click at [590, 157] on select "None $2,500 $5,000" at bounding box center [612, 165] width 44 height 17
drag, startPoint x: 615, startPoint y: 161, endPoint x: 613, endPoint y: 169, distance: 8.2
click at [615, 161] on select "None $2,500 $5,000" at bounding box center [612, 165] width 44 height 17
select select "0"
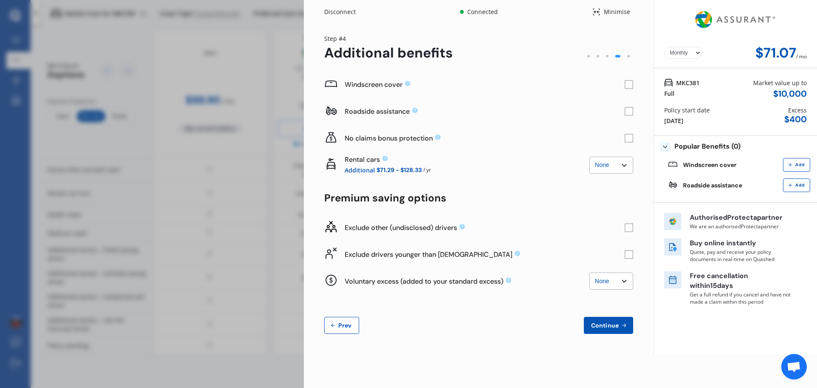
click at [590, 157] on select "None $2,500 $5,000" at bounding box center [612, 165] width 44 height 17
click at [627, 255] on rect at bounding box center [629, 254] width 9 height 9
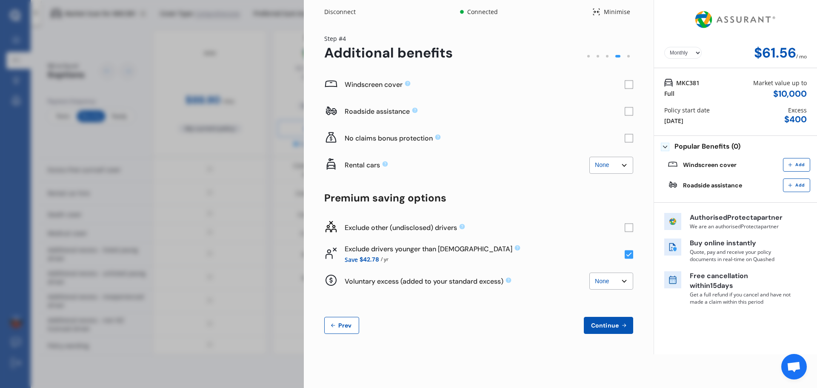
click at [627, 255] on rect at bounding box center [629, 254] width 9 height 9
click at [629, 136] on rect at bounding box center [629, 138] width 9 height 9
click at [628, 139] on rect at bounding box center [629, 138] width 9 height 9
click at [603, 323] on span "Continue" at bounding box center [605, 325] width 31 height 7
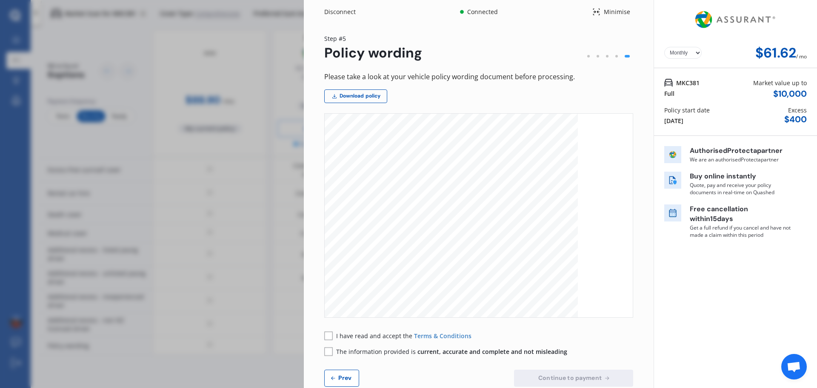
scroll to position [497, 0]
click at [328, 335] on rect at bounding box center [328, 335] width 9 height 9
click at [328, 349] on rect at bounding box center [328, 351] width 9 height 9
click at [537, 375] on span "Continue to payment" at bounding box center [570, 377] width 67 height 7
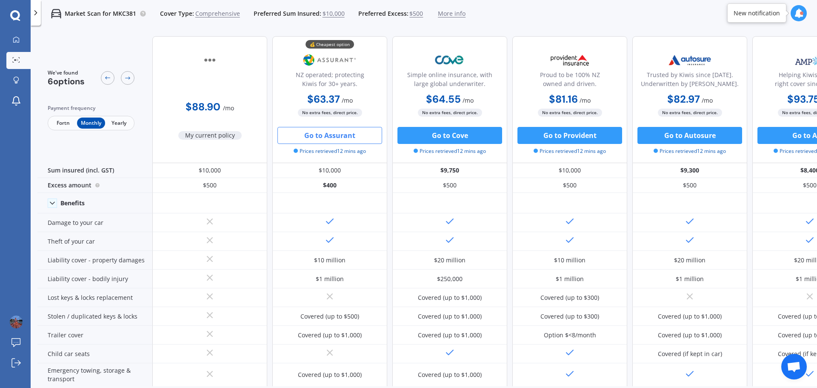
click at [331, 135] on button "Go to Assurant" at bounding box center [330, 135] width 105 height 17
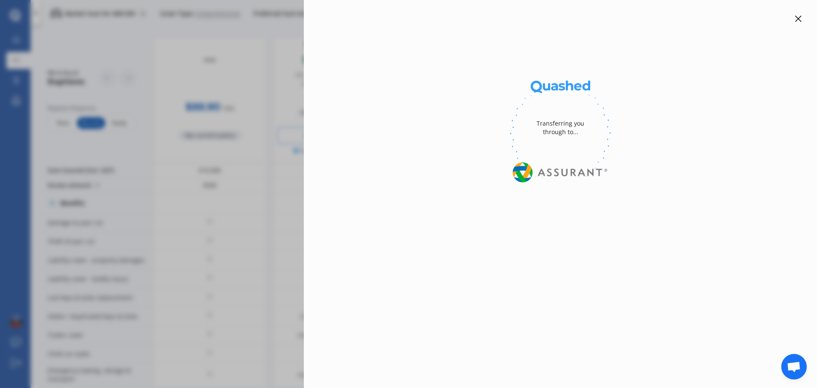
select select "Monthly"
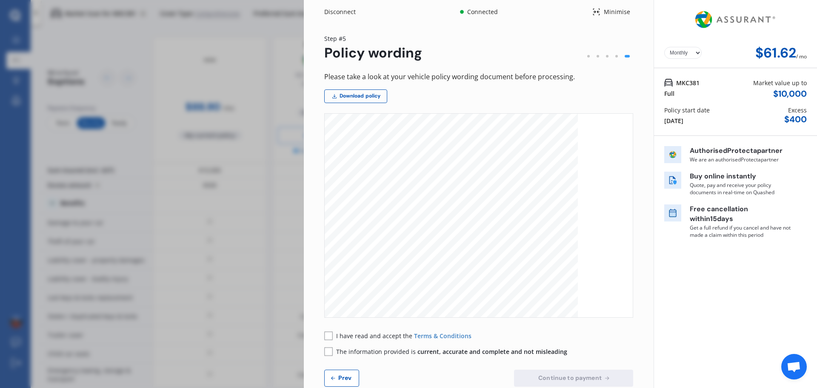
click at [584, 55] on div at bounding box center [588, 56] width 9 height 9
click at [587, 55] on div at bounding box center [588, 56] width 3 height 3
click at [339, 384] on button "Prev" at bounding box center [341, 377] width 35 height 17
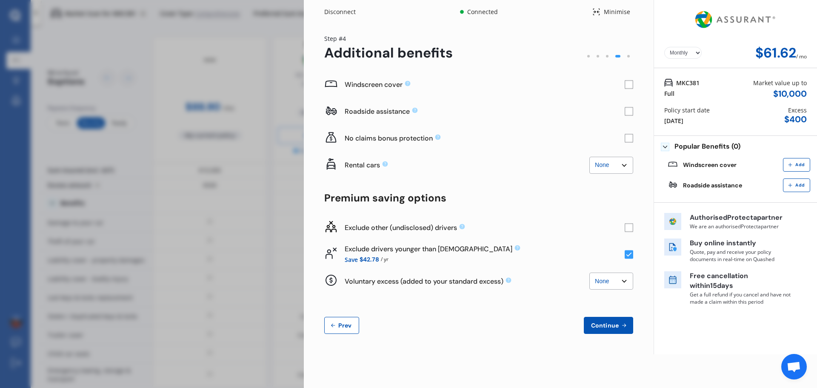
click at [341, 320] on button "Prev" at bounding box center [341, 325] width 35 height 17
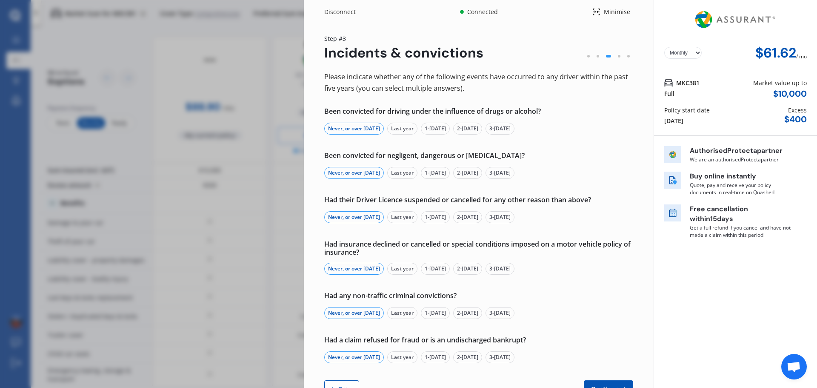
drag, startPoint x: 339, startPoint y: 378, endPoint x: 339, endPoint y: 384, distance: 6.0
click at [339, 379] on div "Please indicate whether any of the following events have occurred to any driver…" at bounding box center [478, 234] width 309 height 326
click at [339, 385] on span "Prev" at bounding box center [345, 388] width 17 height 7
select select "Miss"
select select "11"
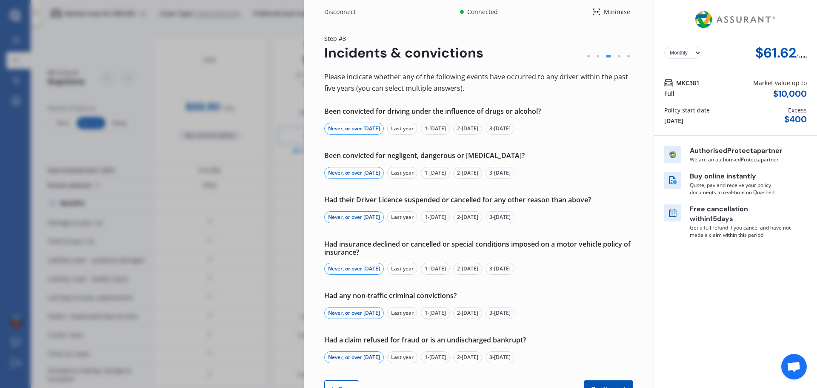
select select "05"
select select "1984"
select select "full"
select select "more than 4 years"
select select "[GEOGRAPHIC_DATA]"
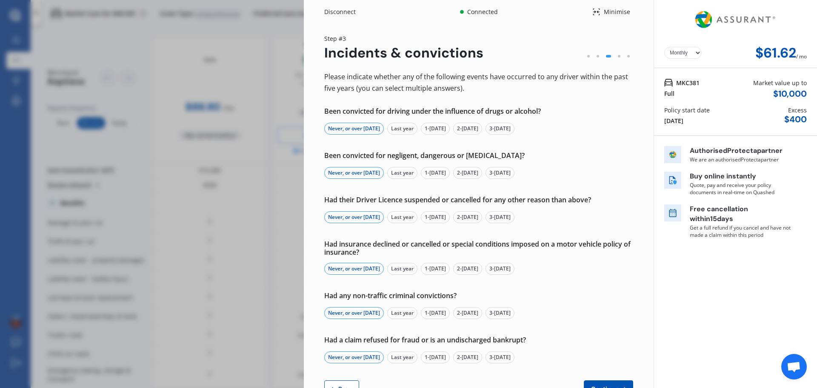
select select "Mr"
select select "12"
select select "06"
select select "1986"
select select "full"
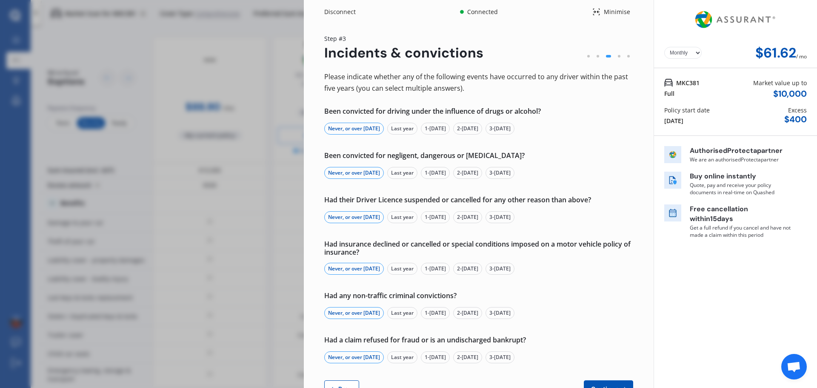
select select "more than 4 years"
select select "[GEOGRAPHIC_DATA]"
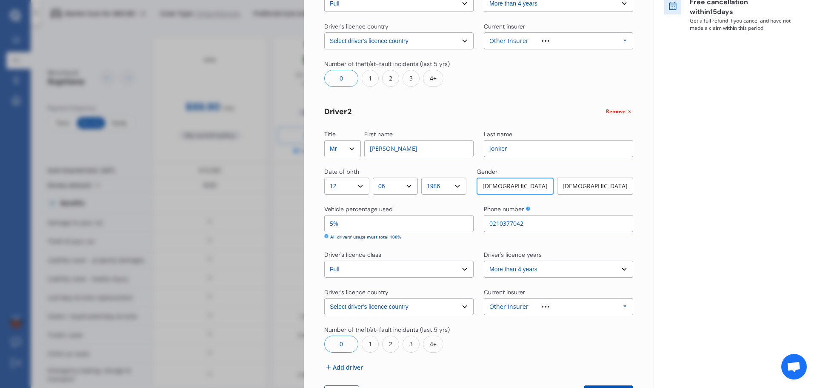
scroll to position [242, 0]
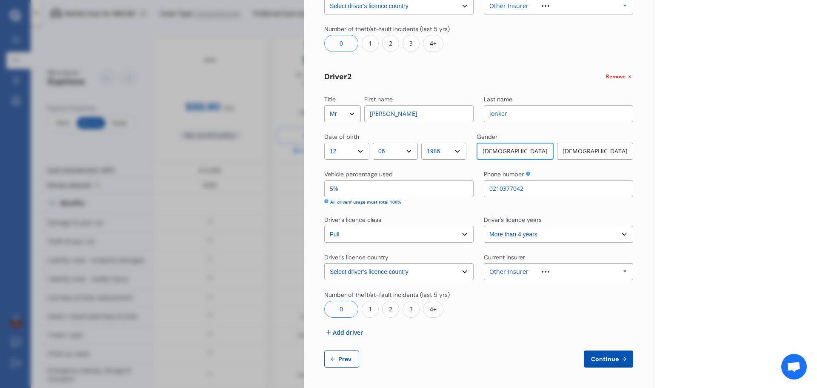
click at [339, 355] on button "Prev" at bounding box center [341, 358] width 35 height 17
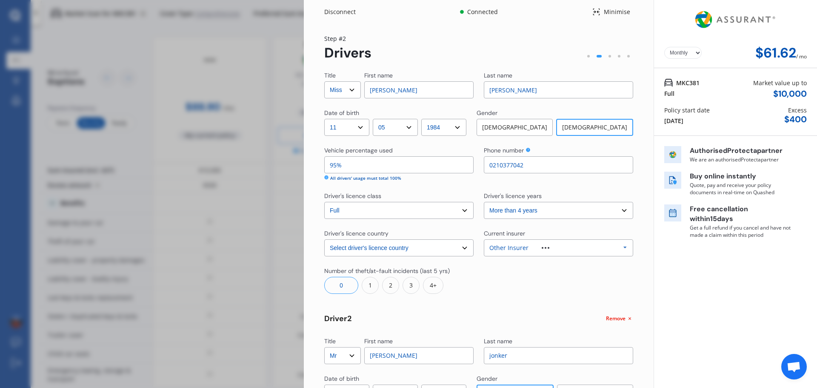
select select "full"
select select "0"
select select "On own property"
select select "[GEOGRAPHIC_DATA]"
select select "15000"
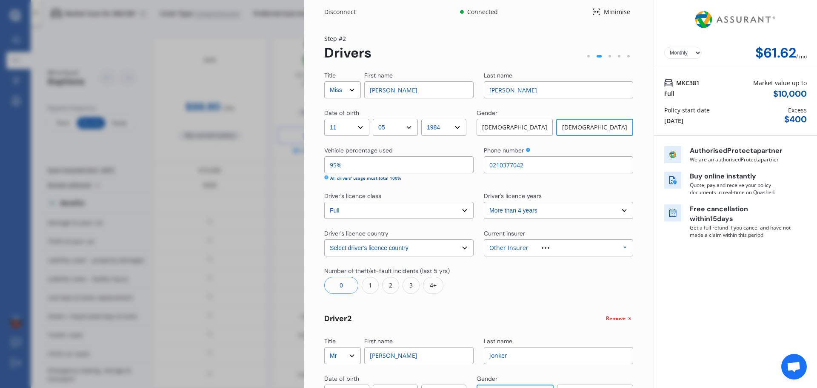
select select "SUBARU"
select select "LEGACY"
select select "(ALL OTHER NON TURBO)"
